Goal: Information Seeking & Learning: Learn about a topic

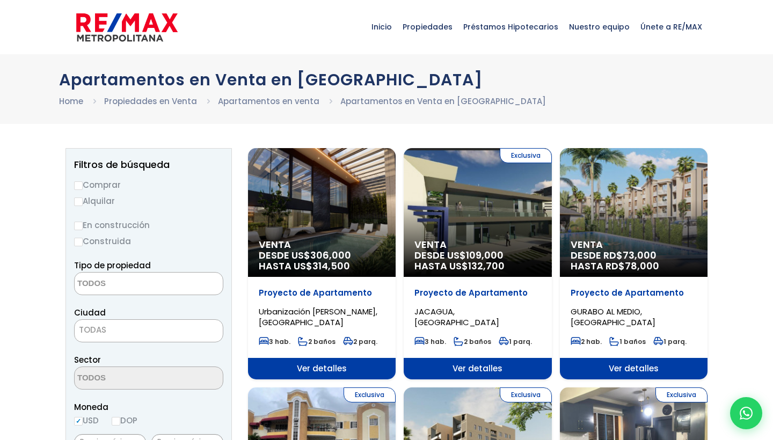
select select
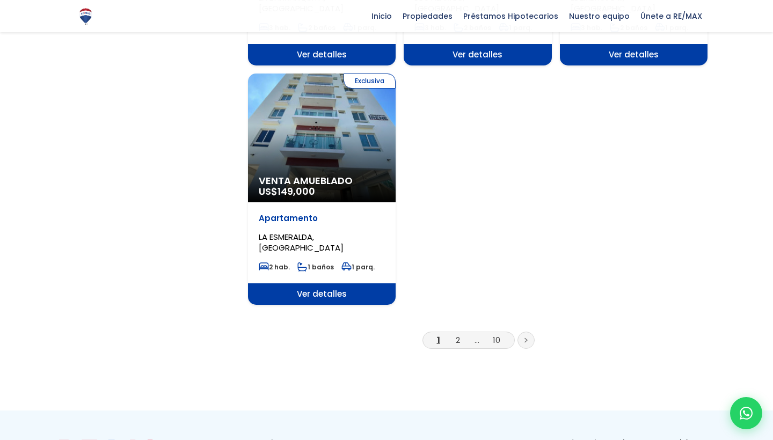
scroll to position [1272, 0]
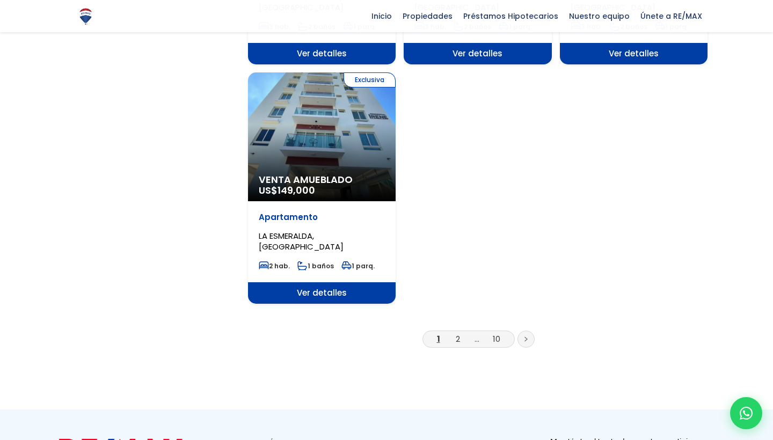
click at [318, 148] on div "Exclusiva Venta Amueblado US$ 149,000" at bounding box center [322, 136] width 148 height 129
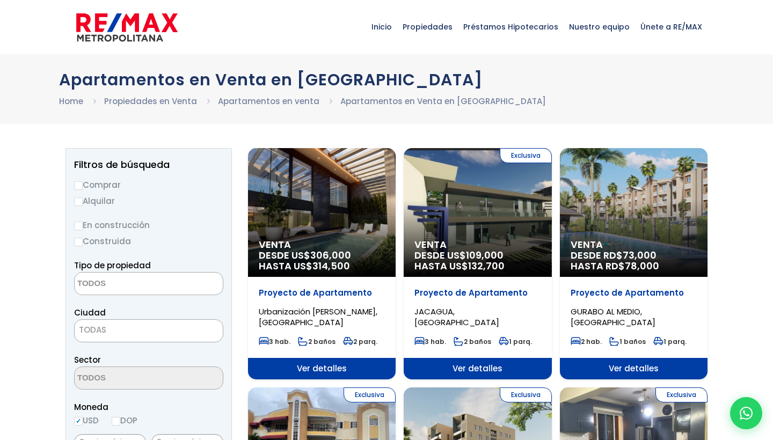
select select
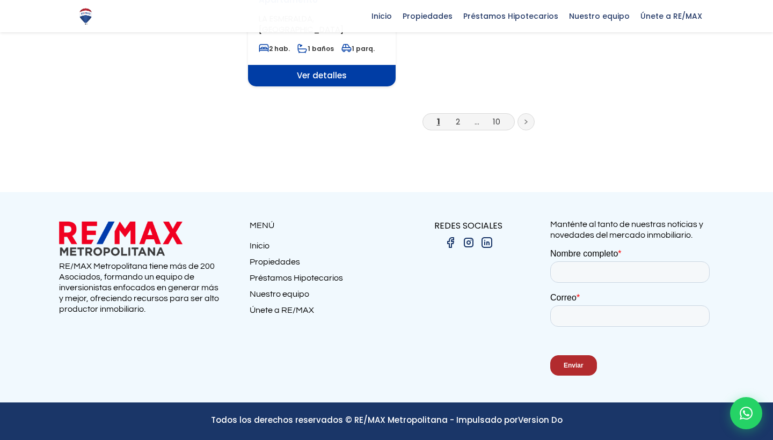
scroll to position [1489, 0]
click at [458, 121] on link "2" at bounding box center [458, 121] width 4 height 11
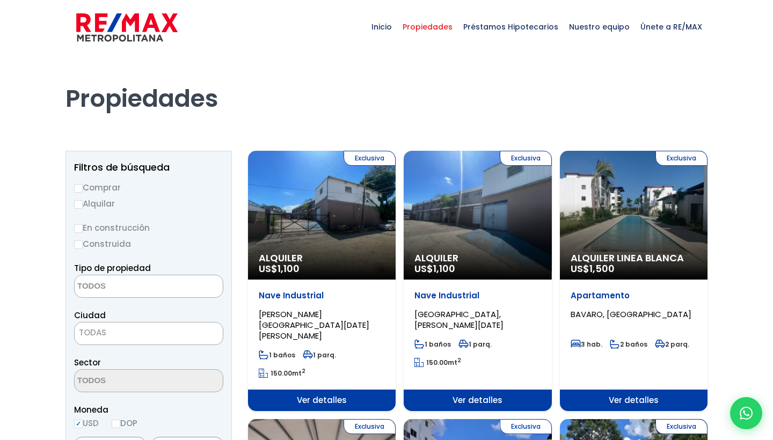
select select
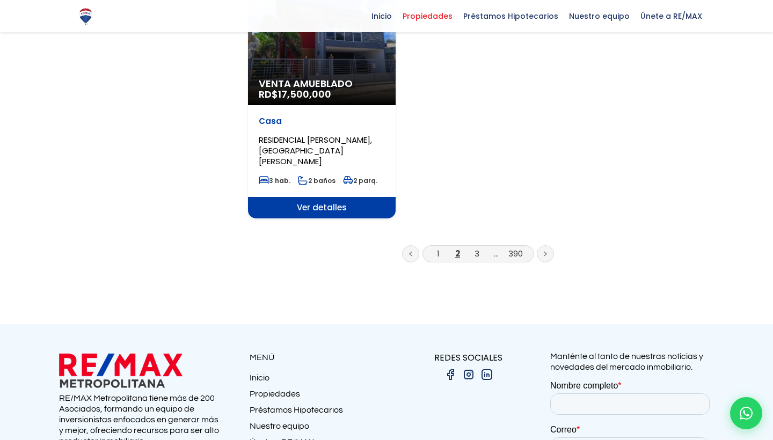
scroll to position [1475, 0]
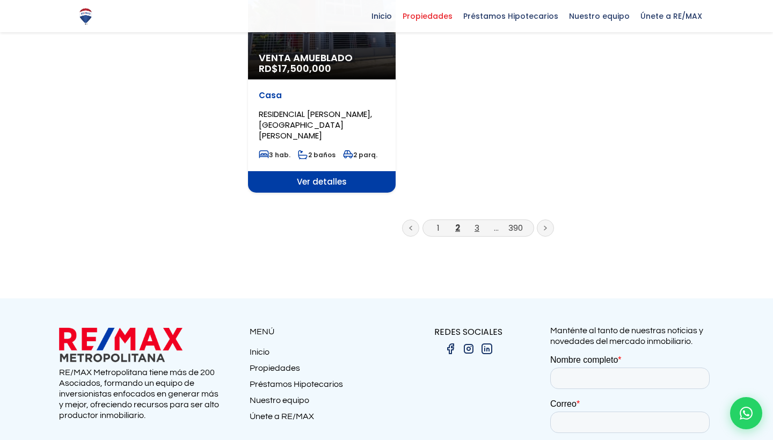
click at [474, 222] on link "3" at bounding box center [476, 227] width 5 height 11
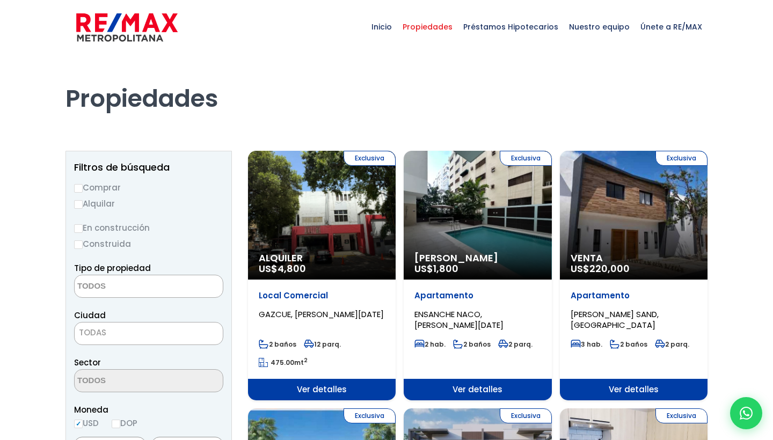
select select
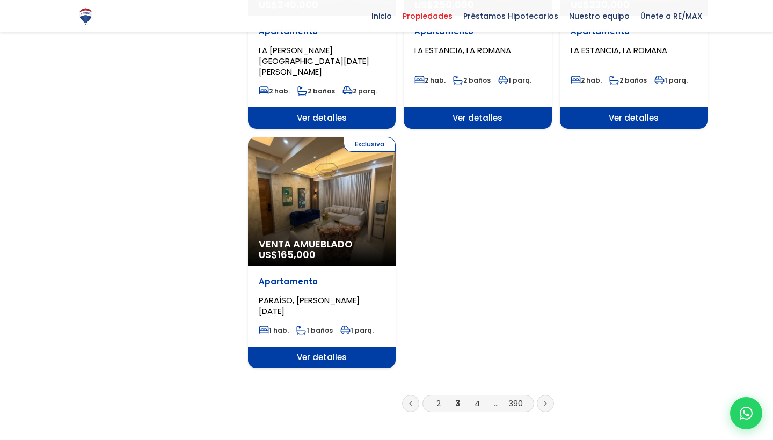
scroll to position [1282, 0]
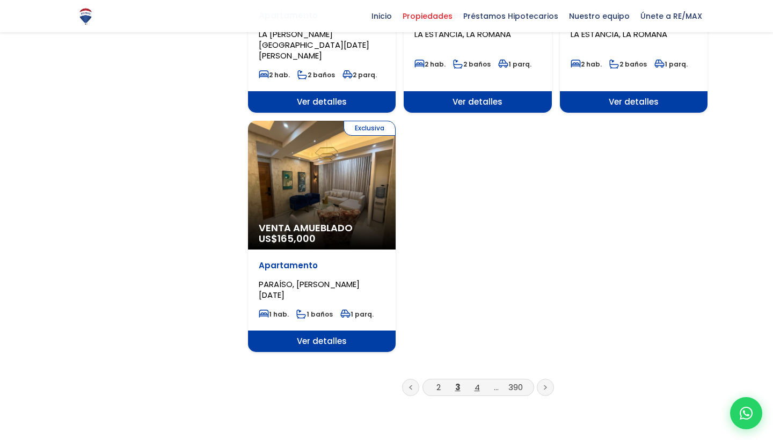
click at [476, 381] on link "4" at bounding box center [476, 386] width 5 height 11
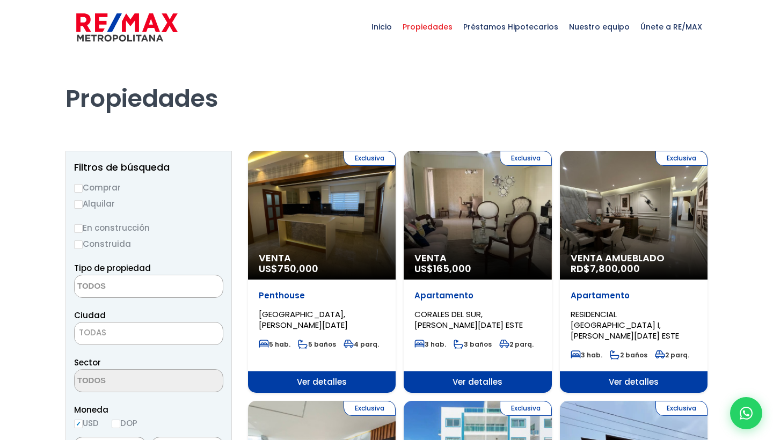
select select
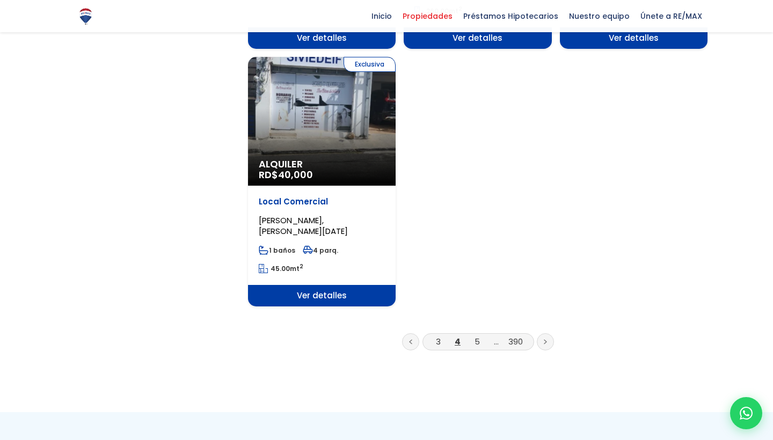
scroll to position [1390, 0]
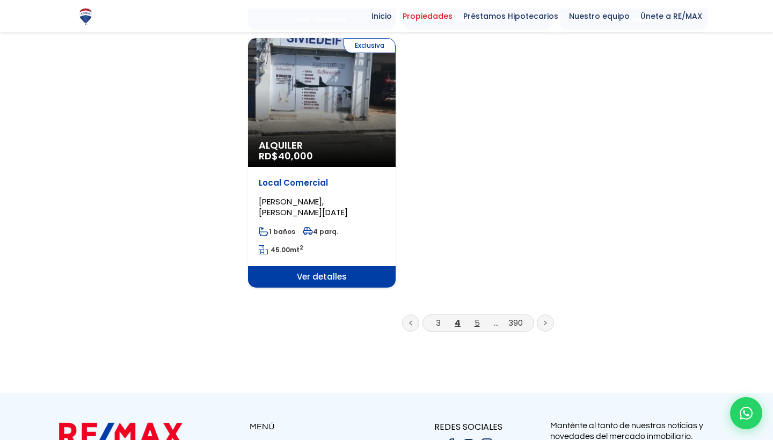
click at [474, 317] on link "5" at bounding box center [476, 322] width 5 height 11
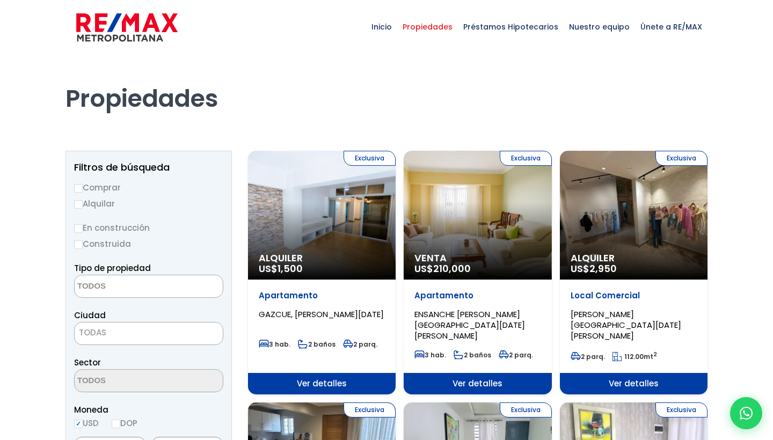
select select
